Goal: Task Accomplishment & Management: Use online tool/utility

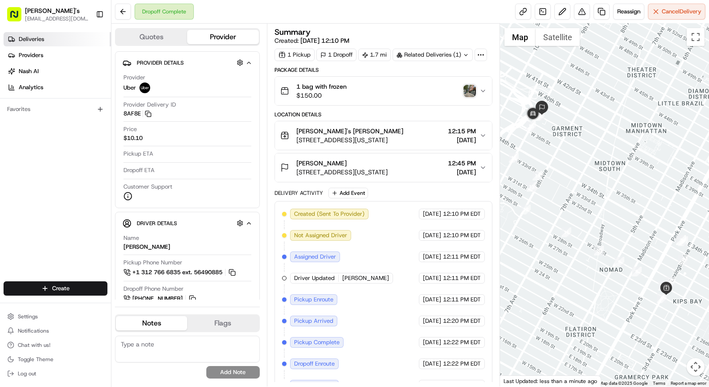
click at [25, 38] on span "Deliveries" at bounding box center [31, 39] width 25 height 8
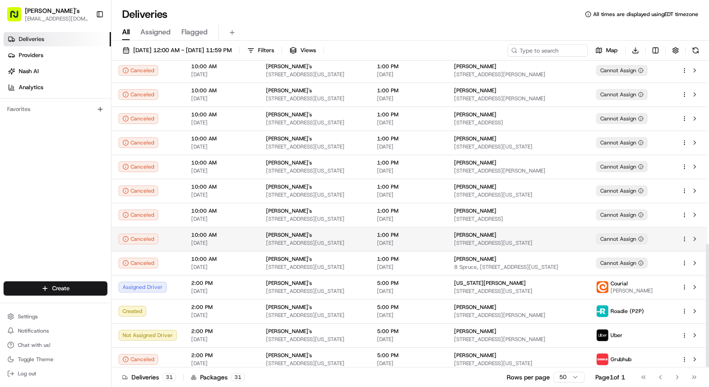
scroll to position [456, 0]
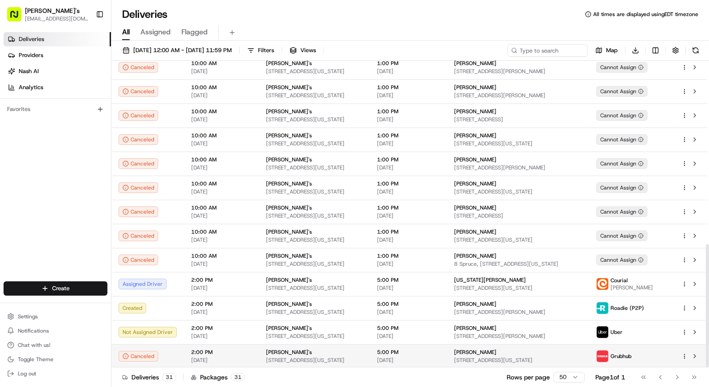
click at [683, 355] on html "Kalustyan's orderonline@kalustyans.com Toggle Sidebar Deliveries Providers Nash…" at bounding box center [354, 193] width 709 height 387
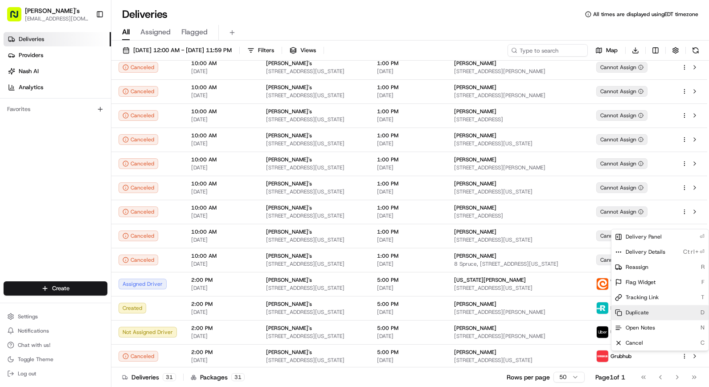
click at [654, 315] on div "Duplicate D" at bounding box center [660, 312] width 97 height 15
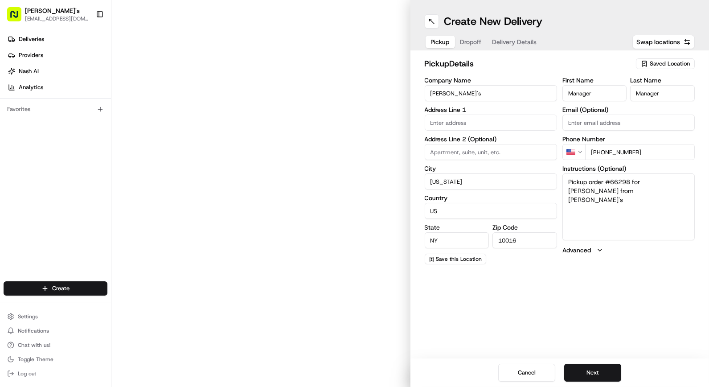
type input "[STREET_ADDRESS]"
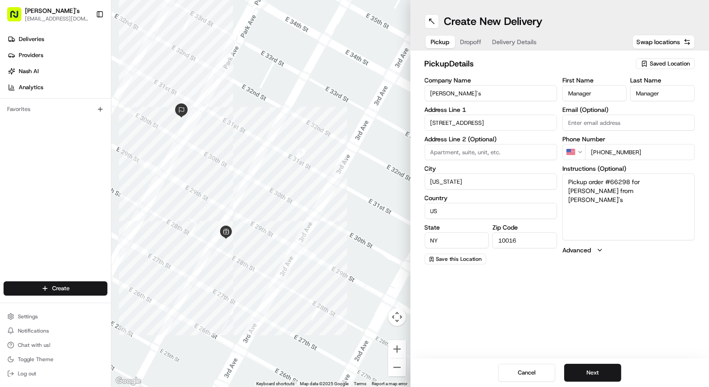
click at [480, 43] on span "Dropoff" at bounding box center [471, 41] width 21 height 9
drag, startPoint x: 617, startPoint y: 181, endPoint x: 603, endPoint y: 191, distance: 17.3
click at [603, 191] on textarea "Please Deliver to [PERSON_NAME] ROASTING CO CAFE staff at the counter" at bounding box center [629, 206] width 132 height 67
click at [488, 92] on input "Company Name" at bounding box center [491, 93] width 132 height 16
paste input "[PERSON_NAME] ROASTING CO CAFE"
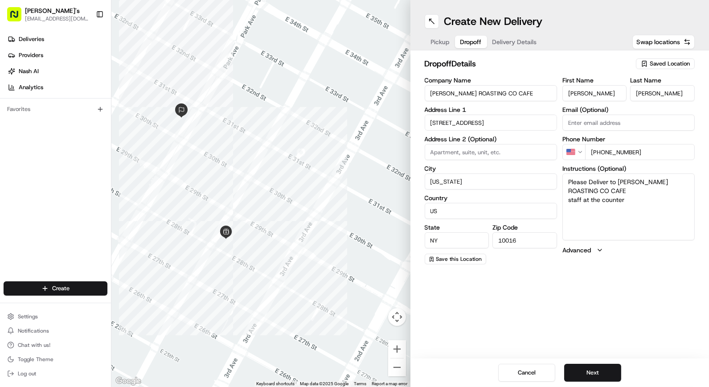
type input "[PERSON_NAME] ROASTING CO CAFE"
click at [529, 34] on div "Pickup Dropoff Delivery Details" at bounding box center [484, 42] width 119 height 16
click at [522, 43] on span "Delivery Details" at bounding box center [515, 41] width 45 height 9
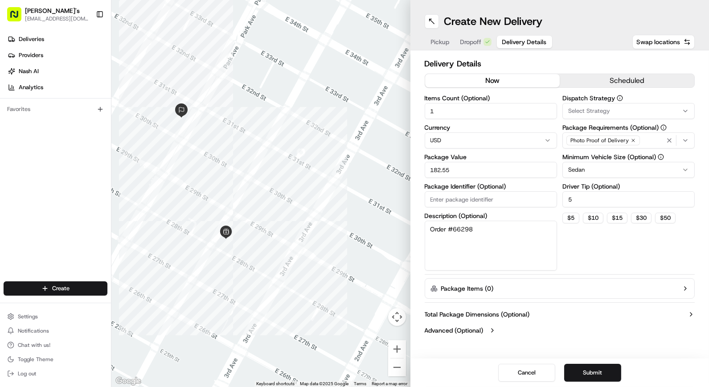
click at [506, 76] on button "now" at bounding box center [492, 80] width 135 height 13
click at [587, 371] on button "Submit" at bounding box center [592, 373] width 57 height 18
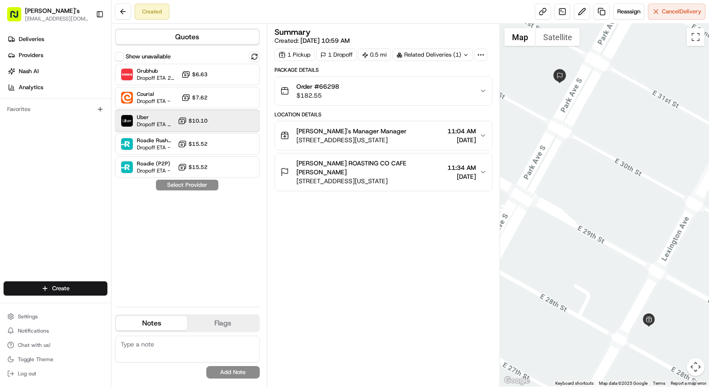
click at [209, 117] on div "Uber Dropoff ETA 26 minutes $10.10" at bounding box center [187, 120] width 145 height 21
click at [201, 189] on button "Assign Provider" at bounding box center [187, 185] width 63 height 11
